Goal: Transaction & Acquisition: Purchase product/service

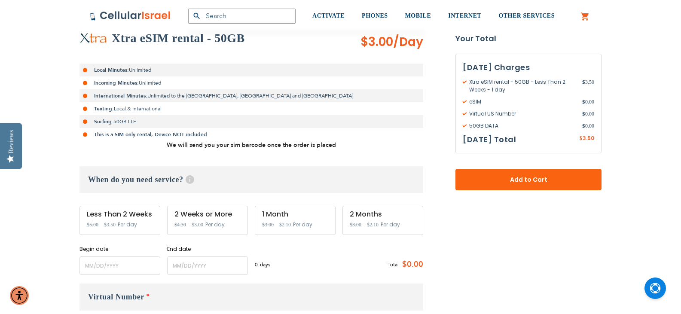
scroll to position [172, 0]
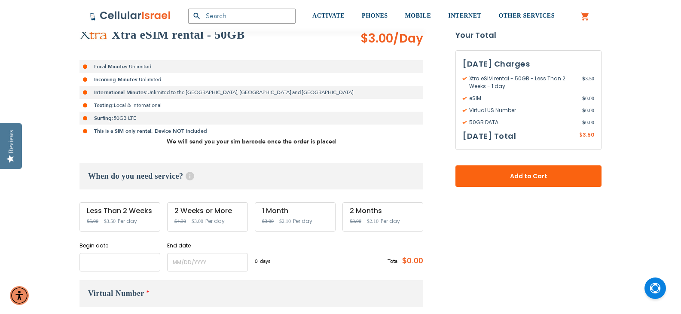
click at [94, 258] on input "name" at bounding box center [120, 262] width 81 height 18
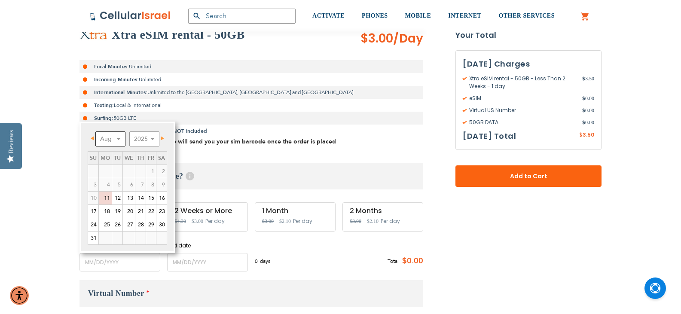
click at [118, 143] on select "Aug Sep Oct Nov Dec" at bounding box center [110, 139] width 30 height 15
click at [144, 140] on select "2025 2026 2027 2028 2029 2030 2031 2032 2033 2034 2035" at bounding box center [144, 139] width 30 height 15
click at [120, 142] on select "Jan Feb Mar Apr May Jun [DATE] Aug Sep Oct Nov Dec" at bounding box center [110, 139] width 30 height 15
click at [105, 224] on link "26" at bounding box center [105, 224] width 13 height 13
type input "[DATE]"
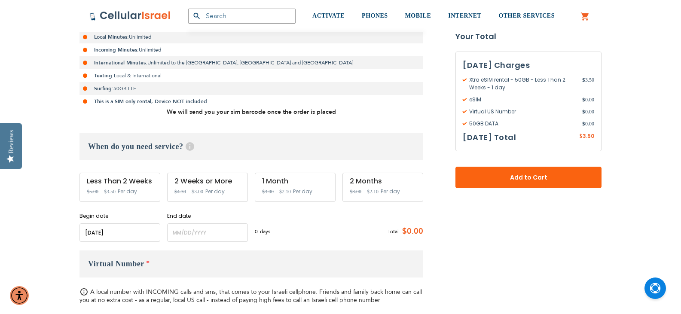
scroll to position [215, 0]
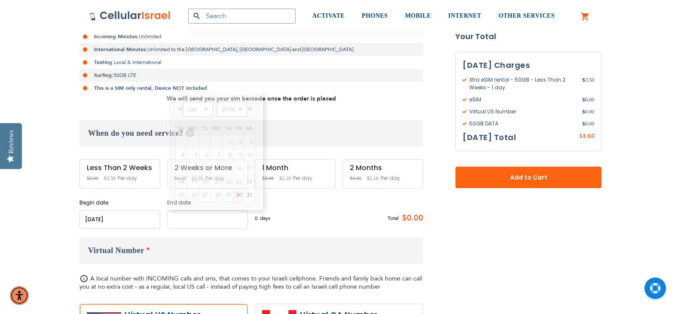
click at [188, 222] on input "name" at bounding box center [207, 219] width 81 height 18
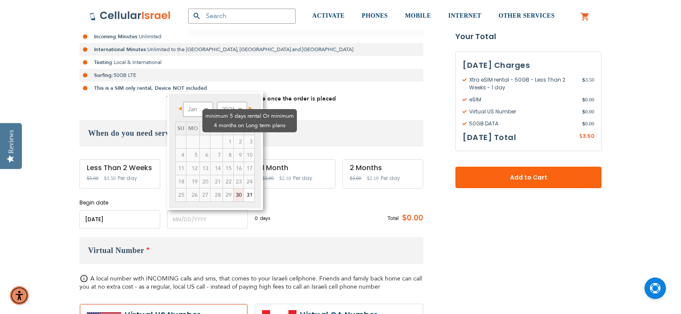
click at [223, 135] on td "1" at bounding box center [228, 141] width 11 height 13
click at [201, 110] on select "Jan Feb Mar Apr May Jun [DATE] Aug Sep Oct Nov Dec" at bounding box center [198, 109] width 30 height 15
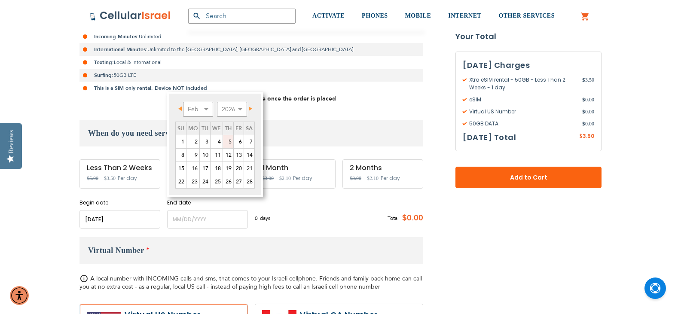
click at [228, 145] on link "5" at bounding box center [228, 141] width 10 height 13
type input "[DATE]"
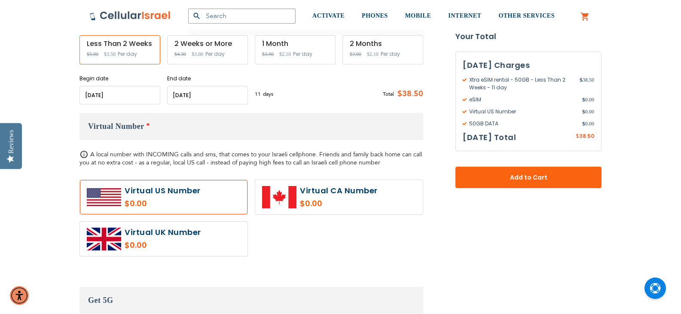
scroll to position [344, 0]
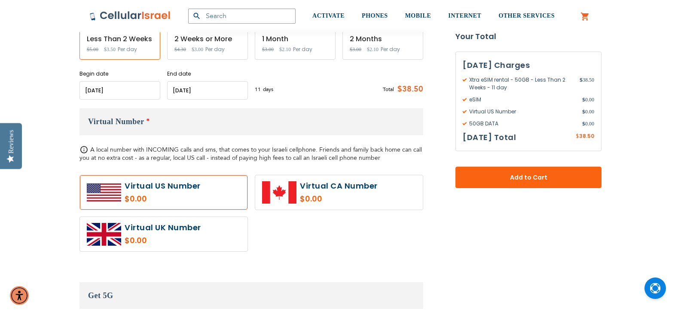
click at [172, 194] on label at bounding box center [164, 192] width 168 height 34
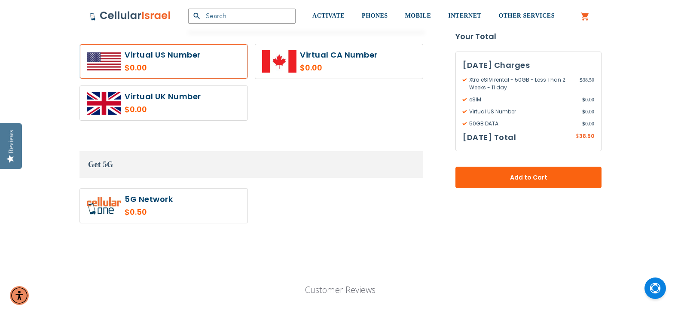
scroll to position [516, 0]
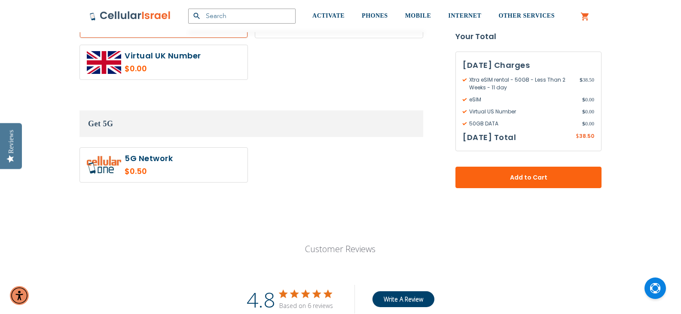
click at [163, 161] on label at bounding box center [164, 165] width 168 height 34
radio input "true"
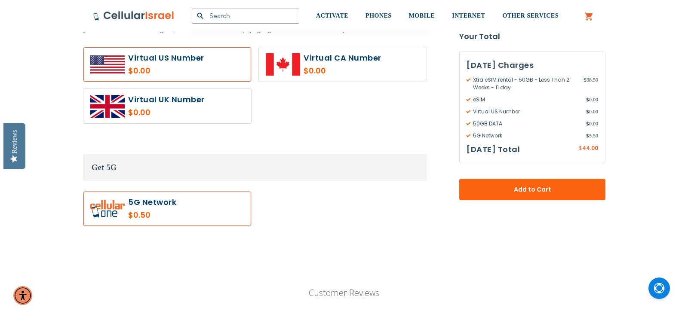
scroll to position [473, 0]
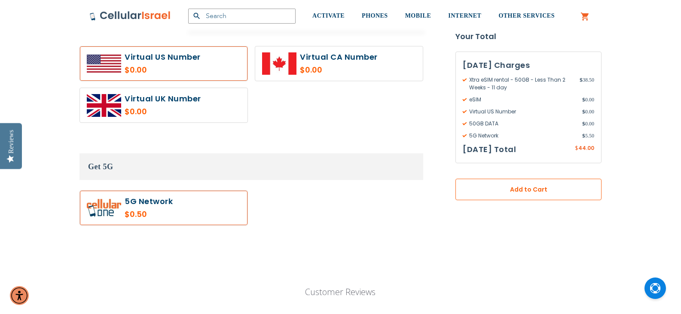
click at [509, 186] on span "Add to Cart" at bounding box center [528, 189] width 89 height 9
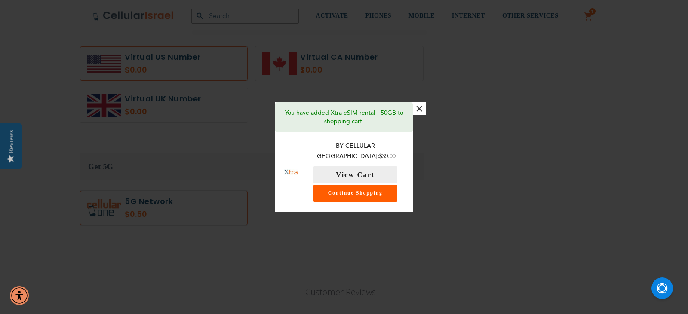
click at [357, 190] on link "Continue Shopping" at bounding box center [355, 193] width 84 height 17
